Goal: Find specific page/section: Find specific page/section

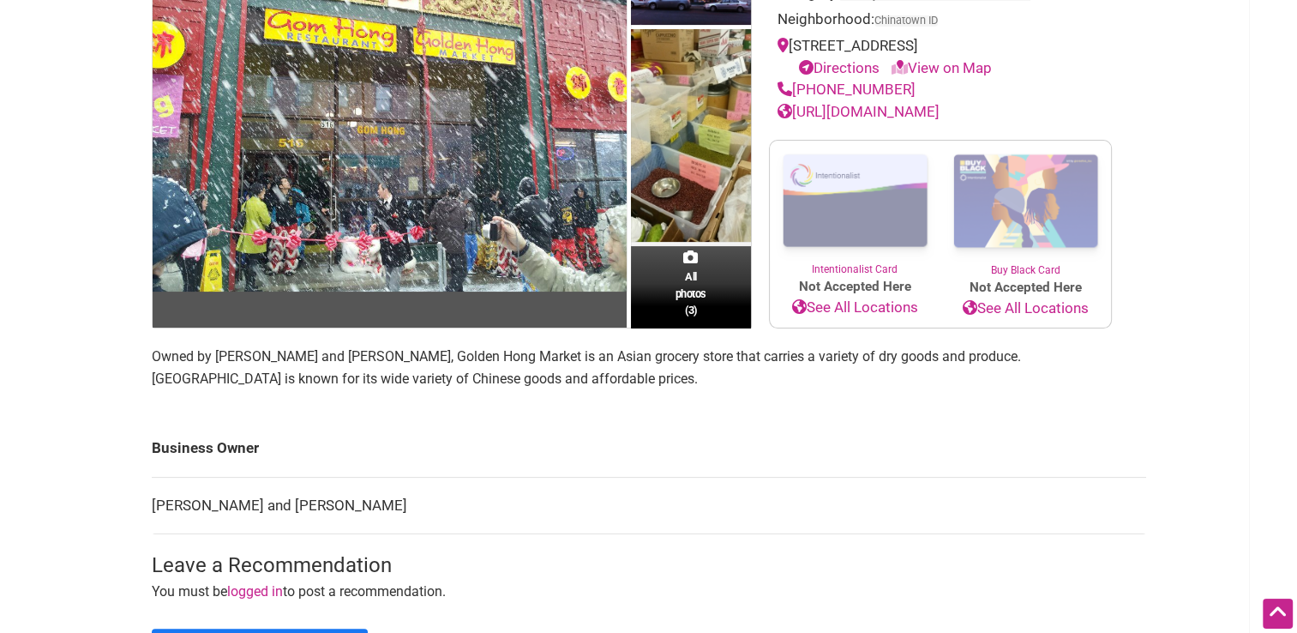
scroll to position [139, 0]
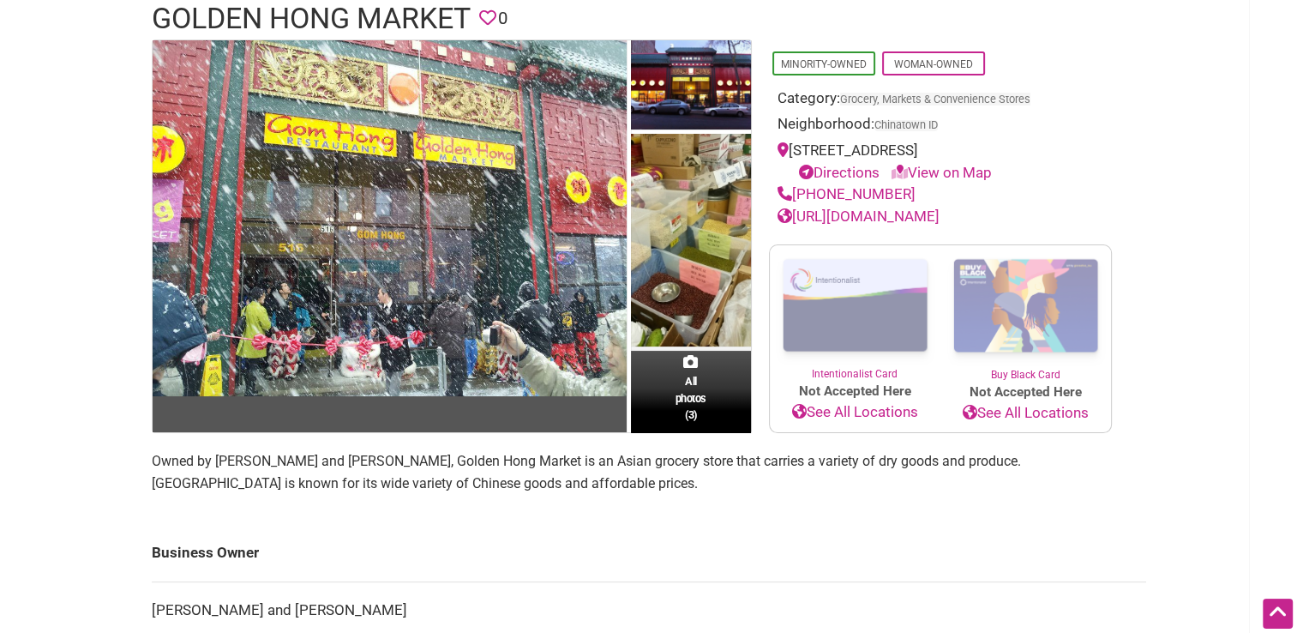
click at [884, 214] on link "[URL][DOMAIN_NAME]" at bounding box center [859, 216] width 162 height 17
click at [669, 422] on div "All photos (3)" at bounding box center [691, 388] width 120 height 90
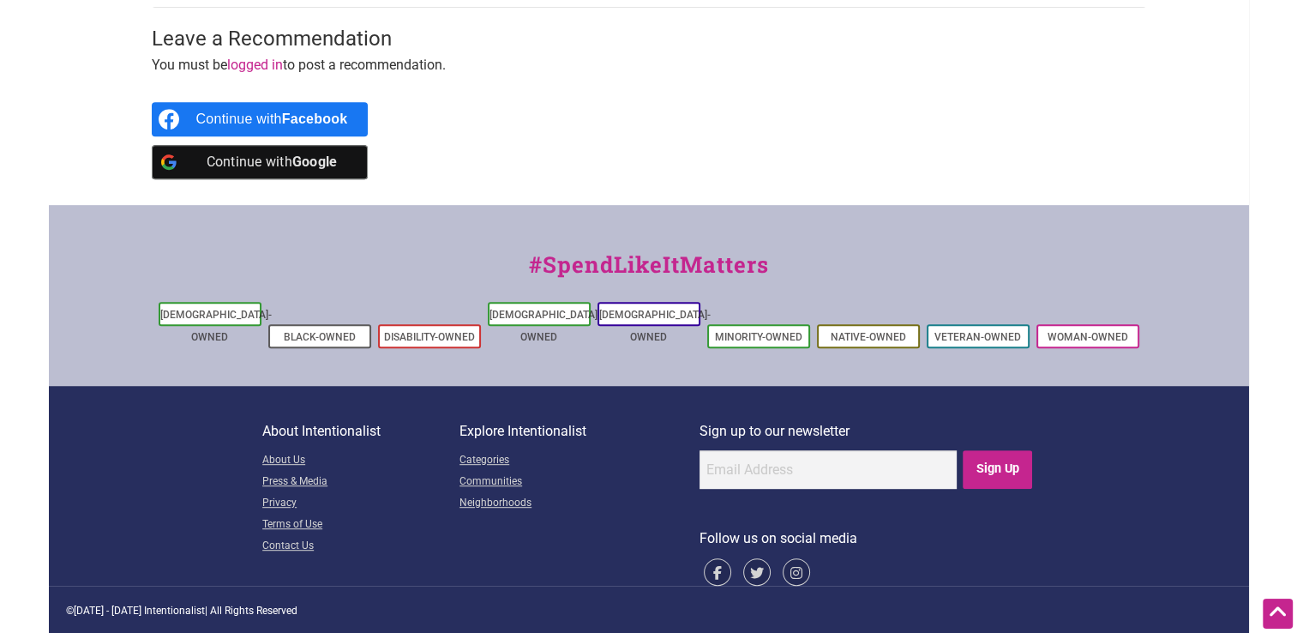
scroll to position [0, 0]
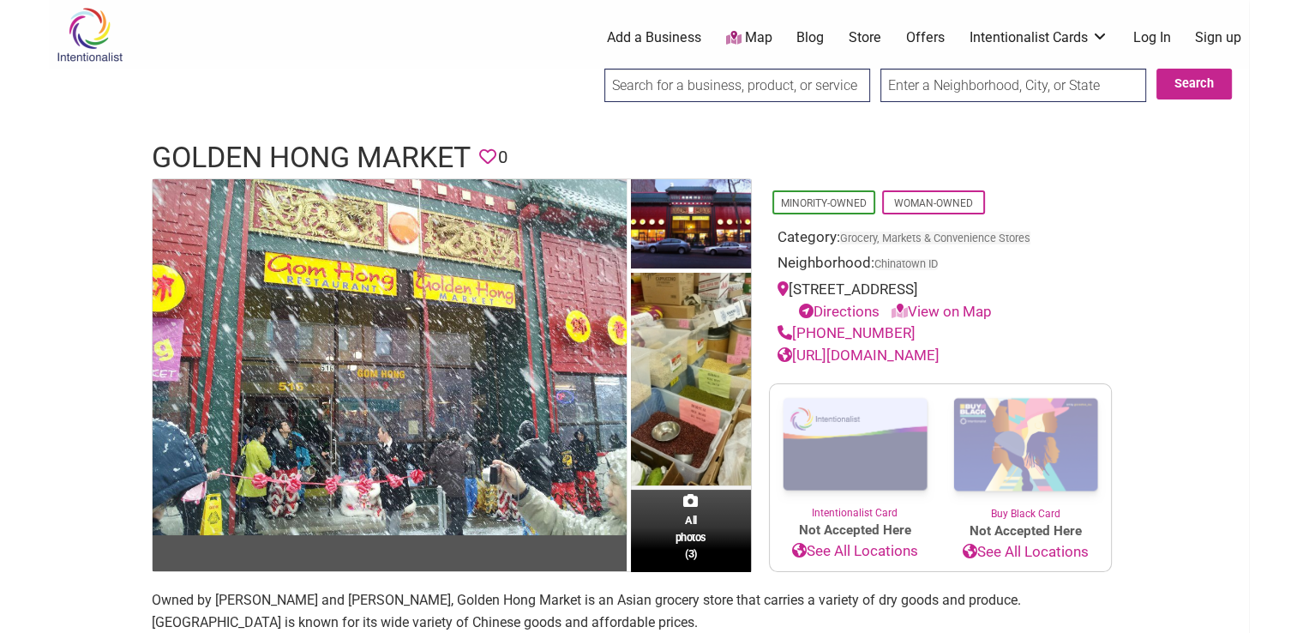
click at [821, 81] on input "search" at bounding box center [738, 85] width 266 height 33
type input "o"
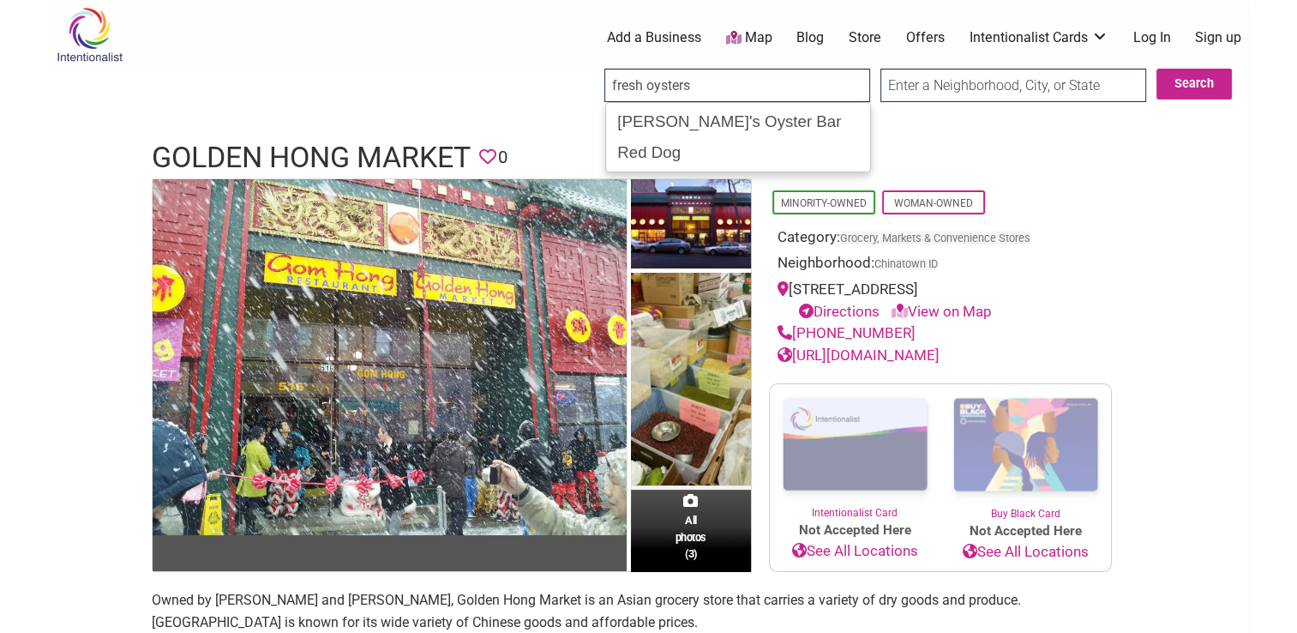
type input "fresh oysters"
click at [587, 69] on input "Search" at bounding box center [620, 86] width 66 height 35
